Goal: Transaction & Acquisition: Purchase product/service

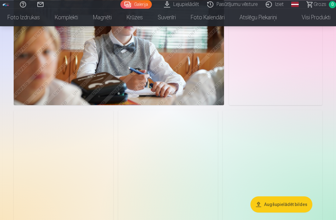
scroll to position [302, 0]
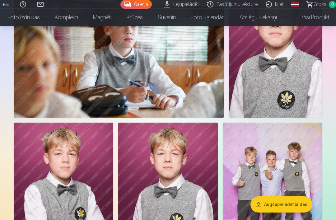
click at [297, 131] on img at bounding box center [272, 197] width 99 height 149
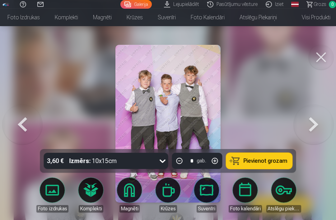
click at [177, 212] on link "Krūzes" at bounding box center [167, 195] width 35 height 35
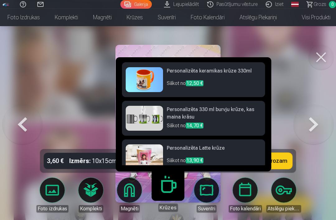
click at [317, 96] on div at bounding box center [168, 110] width 336 height 220
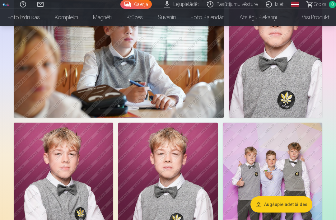
click at [299, 139] on img at bounding box center [272, 197] width 99 height 149
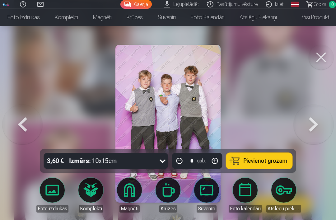
click at [206, 212] on link "Suvenīri" at bounding box center [206, 195] width 35 height 35
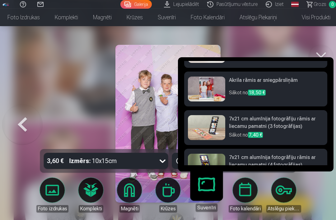
scroll to position [222, 0]
click at [320, 56] on button at bounding box center [320, 57] width 25 height 25
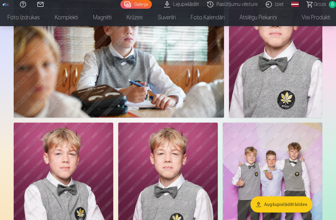
click at [293, 144] on img at bounding box center [272, 197] width 99 height 149
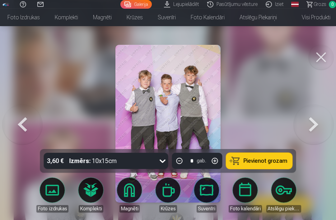
click at [285, 196] on div "Foto izdrukas Komplekti Magnēti Krūzes Suvenīri Foto kalendāri Atslēgu piekariņi" at bounding box center [167, 195] width 271 height 45
click at [285, 199] on link "Atslēgu piekariņi" at bounding box center [283, 195] width 35 height 35
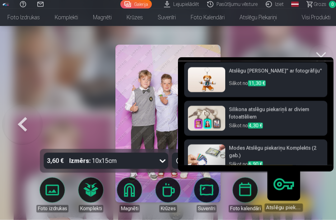
scroll to position [308, 0]
click at [324, 57] on button at bounding box center [320, 57] width 25 height 25
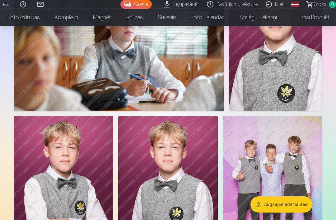
click at [306, 190] on img at bounding box center [272, 190] width 99 height 149
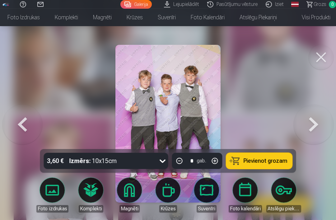
click at [67, 134] on div at bounding box center [168, 110] width 336 height 220
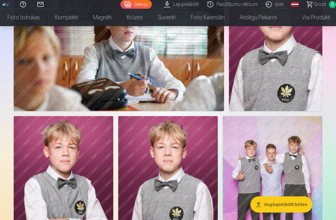
click at [291, 135] on img at bounding box center [272, 190] width 99 height 149
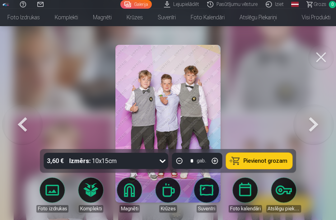
click at [125, 212] on link "Magnēti" at bounding box center [129, 195] width 35 height 35
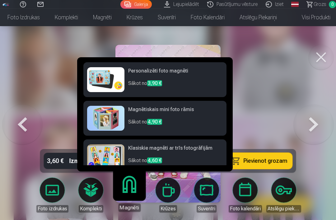
click at [321, 58] on button at bounding box center [320, 57] width 25 height 25
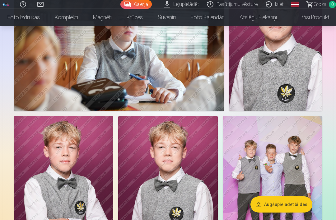
click at [293, 127] on img at bounding box center [272, 190] width 99 height 149
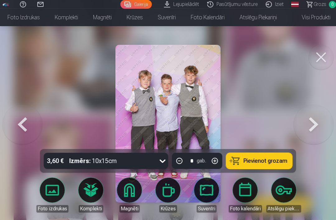
click at [173, 208] on link "Krūzes" at bounding box center [167, 195] width 35 height 35
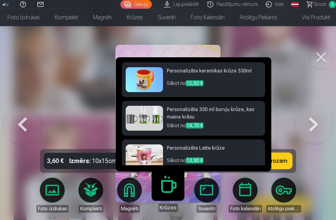
click at [293, 75] on div at bounding box center [168, 110] width 336 height 220
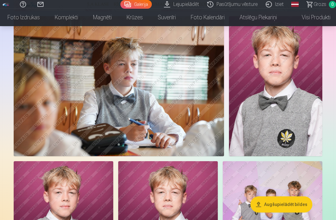
scroll to position [261, 0]
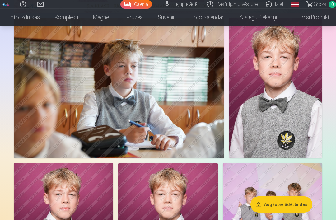
click at [31, 133] on img at bounding box center [119, 88] width 210 height 140
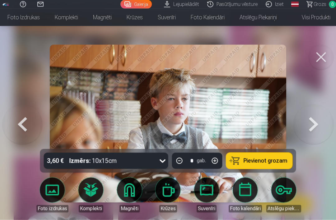
click at [325, 59] on button at bounding box center [320, 57] width 25 height 25
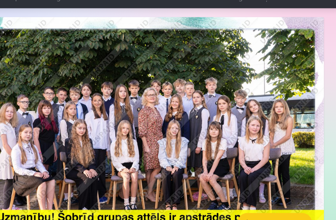
scroll to position [46, 0]
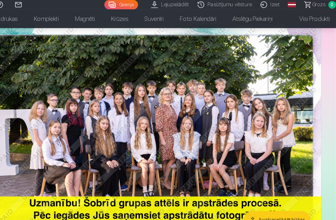
click at [45, 116] on img at bounding box center [168, 126] width 308 height 206
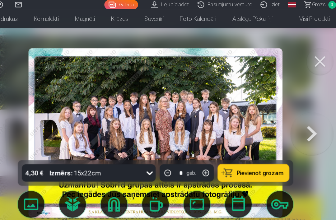
click at [308, 56] on button at bounding box center [320, 57] width 25 height 25
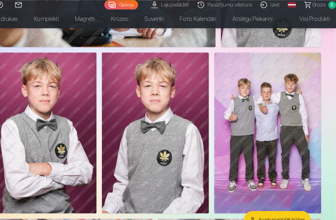
scroll to position [375, 0]
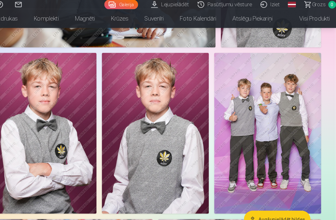
click at [272, 69] on img at bounding box center [272, 123] width 99 height 149
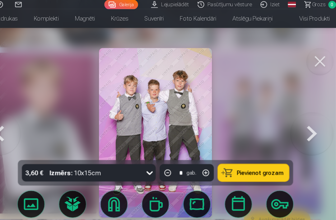
click at [228, 191] on link "Foto kalendāri" at bounding box center [245, 195] width 35 height 35
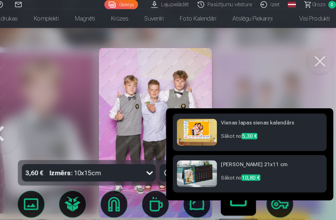
click at [308, 48] on button at bounding box center [320, 57] width 25 height 25
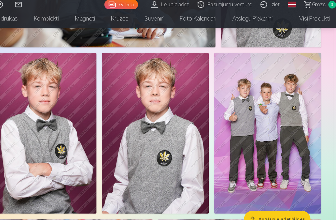
click at [288, 116] on img at bounding box center [272, 123] width 99 height 149
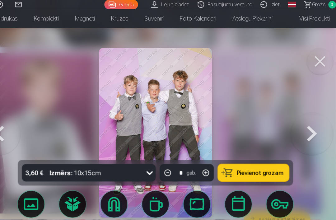
click at [190, 187] on link "Suvenīri" at bounding box center [206, 195] width 35 height 35
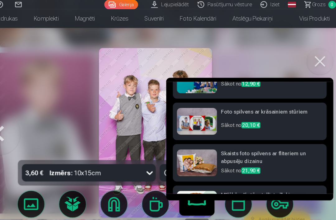
scroll to position [60, 0]
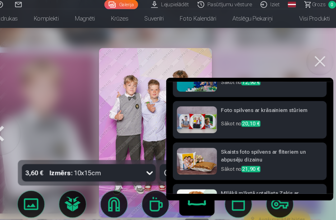
click at [282, 99] on h6 "Foto spilvens ar krāsainiem stūriem" at bounding box center [276, 105] width 95 height 12
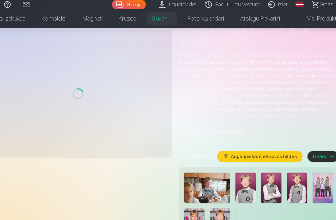
scroll to position [38, 0]
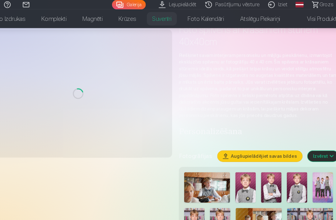
click at [307, 175] on img at bounding box center [316, 174] width 19 height 28
click at [307, 177] on img at bounding box center [316, 174] width 19 height 28
click at [307, 175] on img at bounding box center [316, 174] width 19 height 28
click at [307, 174] on img at bounding box center [316, 174] width 19 height 28
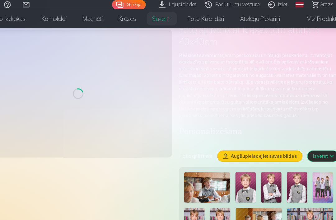
click at [307, 175] on img at bounding box center [316, 174] width 19 height 28
click at [307, 174] on img at bounding box center [316, 174] width 19 height 28
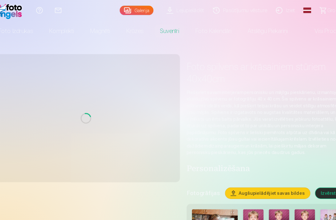
scroll to position [0, 0]
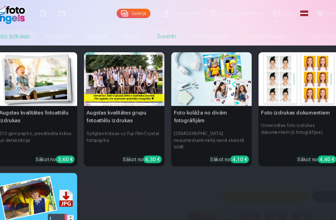
click at [13, 32] on link "Foto izdrukas" at bounding box center [23, 33] width 47 height 17
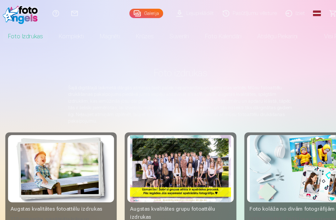
click at [62, 30] on link "Komplekti" at bounding box center [66, 33] width 38 height 17
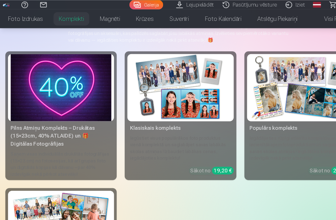
scroll to position [57, 0]
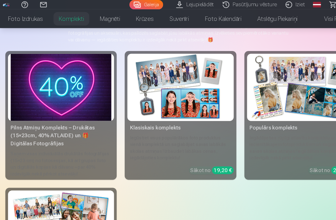
click at [100, 18] on link "Magnēti" at bounding box center [103, 17] width 34 height 17
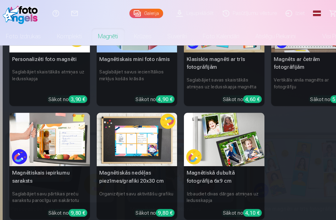
scroll to position [0, 5]
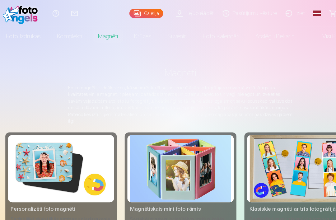
click at [216, 34] on link "Foto kalendāri" at bounding box center [205, 33] width 49 height 17
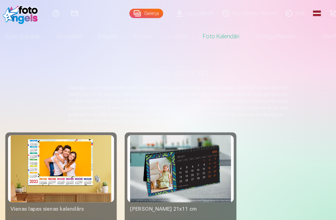
click at [258, 29] on link "Atslēgu piekariņi" at bounding box center [256, 33] width 52 height 17
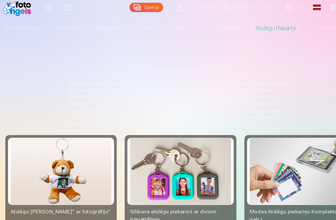
click at [162, 24] on link "Suvenīri" at bounding box center [164, 29] width 33 height 17
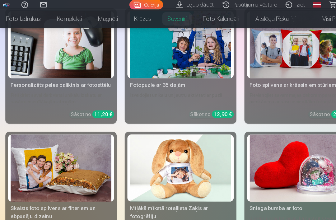
scroll to position [109, 0]
click at [285, 59] on img at bounding box center [279, 41] width 94 height 62
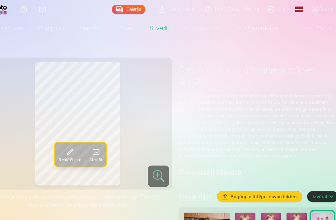
scroll to position [7, 0]
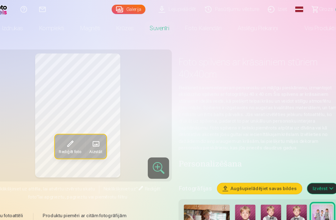
click at [77, 134] on span at bounding box center [82, 134] width 10 height 10
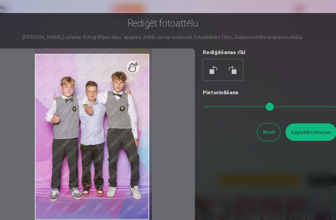
type input "****"
click at [300, 130] on button "Saglabāt izmaiņas" at bounding box center [306, 123] width 48 height 16
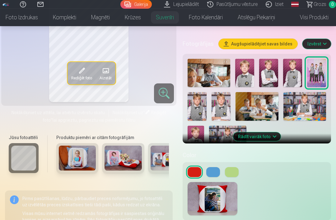
scroll to position [139, 0]
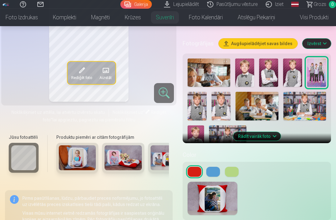
click at [220, 175] on button at bounding box center [213, 172] width 14 height 10
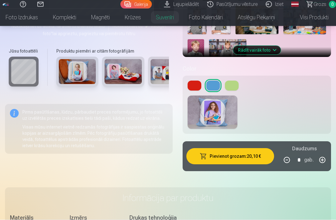
scroll to position [225, 0]
click at [259, 156] on button "Pievienot grozam : 20,10 €" at bounding box center [230, 156] width 88 height 16
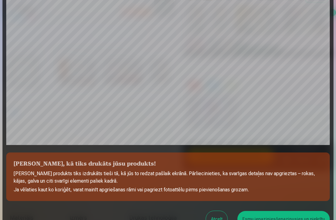
scroll to position [142, 0]
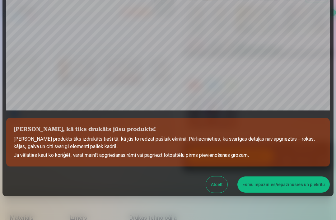
click at [300, 183] on button "Esmu iepazinies/iepazinusies un piekrītu" at bounding box center [283, 184] width 92 height 16
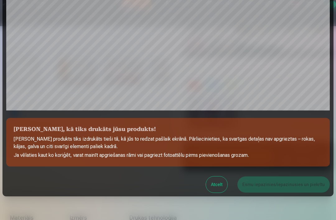
scroll to position [0, 0]
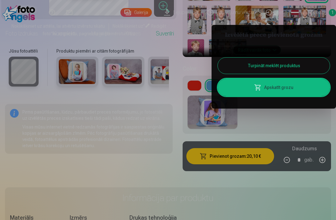
click at [314, 63] on button "Turpināt meklēt produktus" at bounding box center [274, 66] width 112 height 16
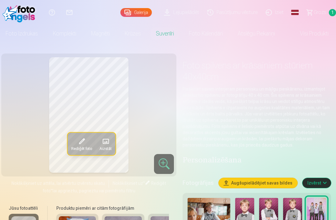
click at [102, 39] on link "Magnēti" at bounding box center [101, 33] width 34 height 17
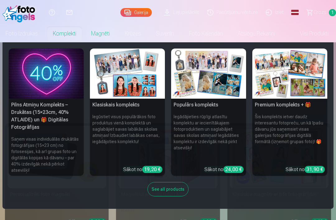
click at [56, 36] on link "Komplekti" at bounding box center [64, 33] width 38 height 17
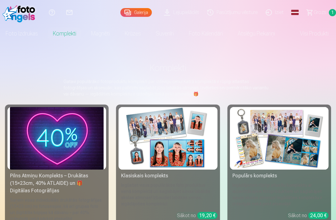
click at [322, 37] on link "Visi produkti" at bounding box center [308, 33] width 53 height 17
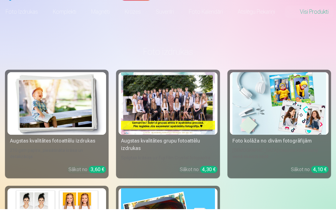
scroll to position [12, 0]
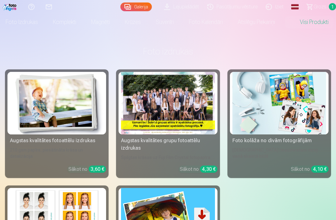
click at [273, 23] on link "Atslēgu piekariņi" at bounding box center [256, 21] width 52 height 17
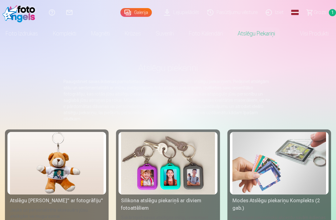
click at [216, 30] on link "Foto kalendāri" at bounding box center [205, 33] width 49 height 17
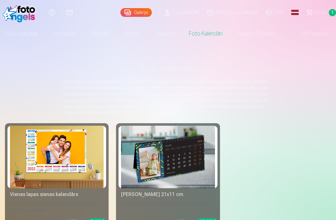
click at [171, 33] on link "Suvenīri" at bounding box center [164, 33] width 33 height 17
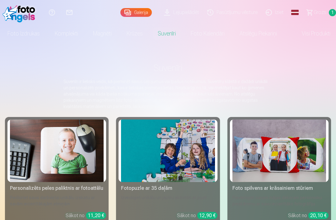
click at [35, 41] on link "Foto izdrukas" at bounding box center [23, 33] width 47 height 17
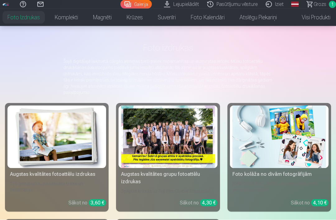
scroll to position [21, 0]
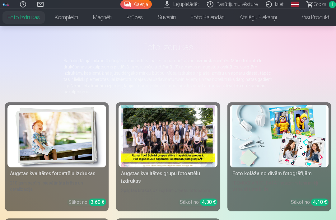
click at [23, 151] on img at bounding box center [57, 136] width 94 height 62
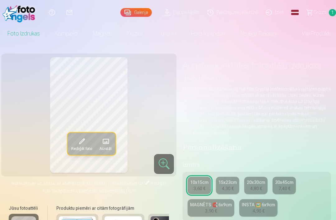
click at [275, 204] on div "INSTA 🖼️ 6x9cm" at bounding box center [258, 204] width 33 height 6
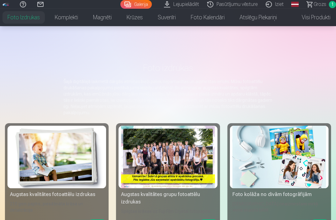
scroll to position [41, 0]
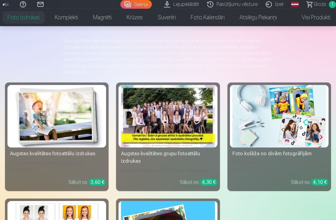
click at [323, 7] on span "Grozs" at bounding box center [319, 4] width 13 height 7
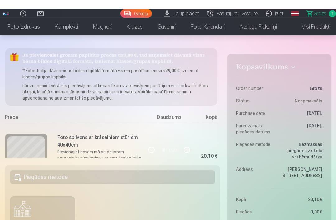
scroll to position [35, 0]
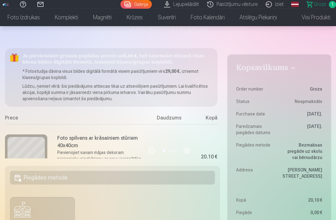
click at [160, 166] on link "Noņemt" at bounding box center [169, 164] width 28 height 12
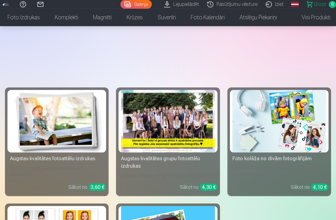
scroll to position [129, 0]
